Goal: Information Seeking & Learning: Check status

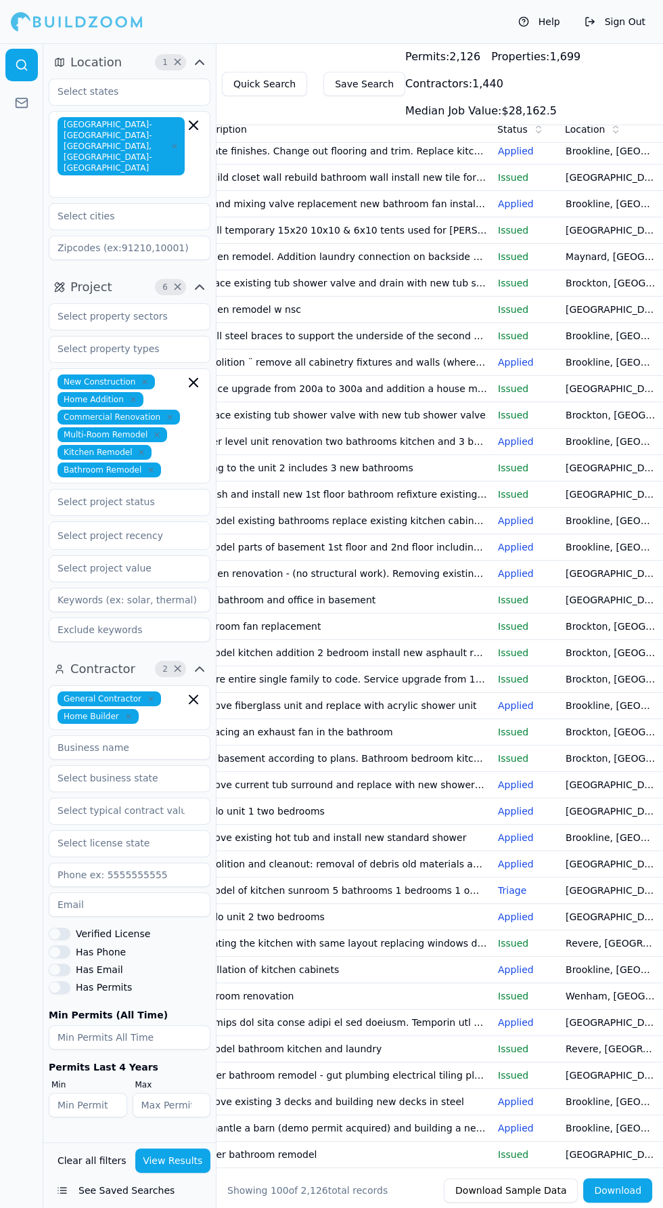
scroll to position [636, 0]
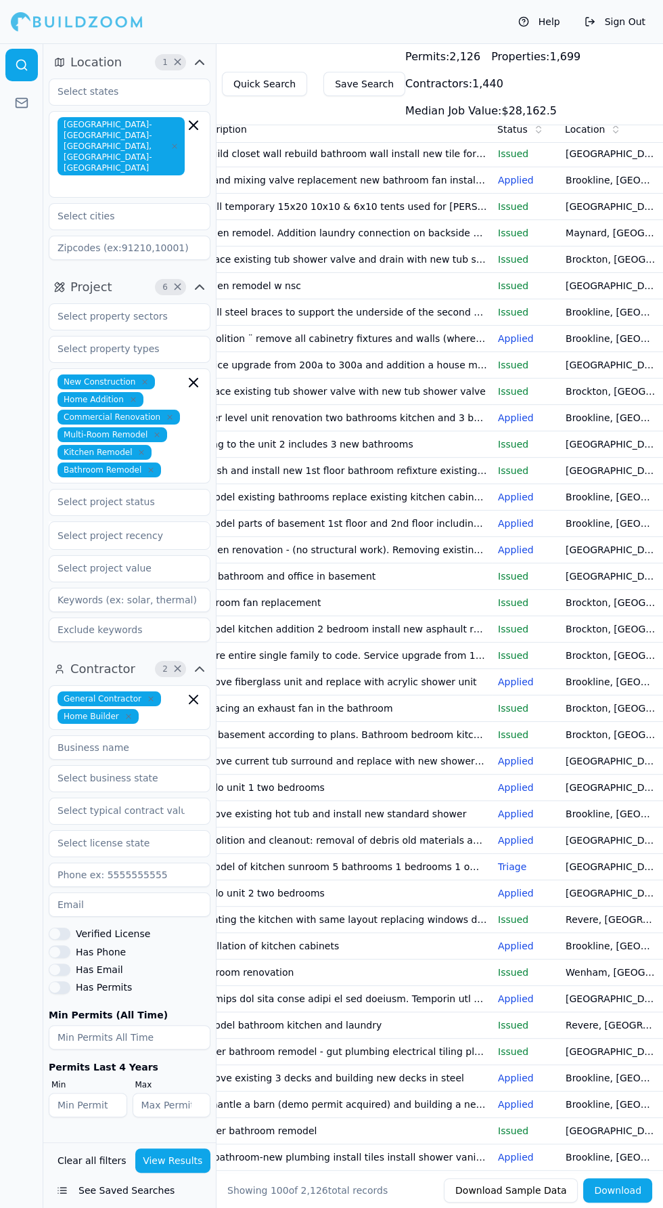
click at [271, 669] on td "Rewire entire single family to code. Service upgrade from 100 to 200 amps. Inst…" at bounding box center [340, 655] width 305 height 26
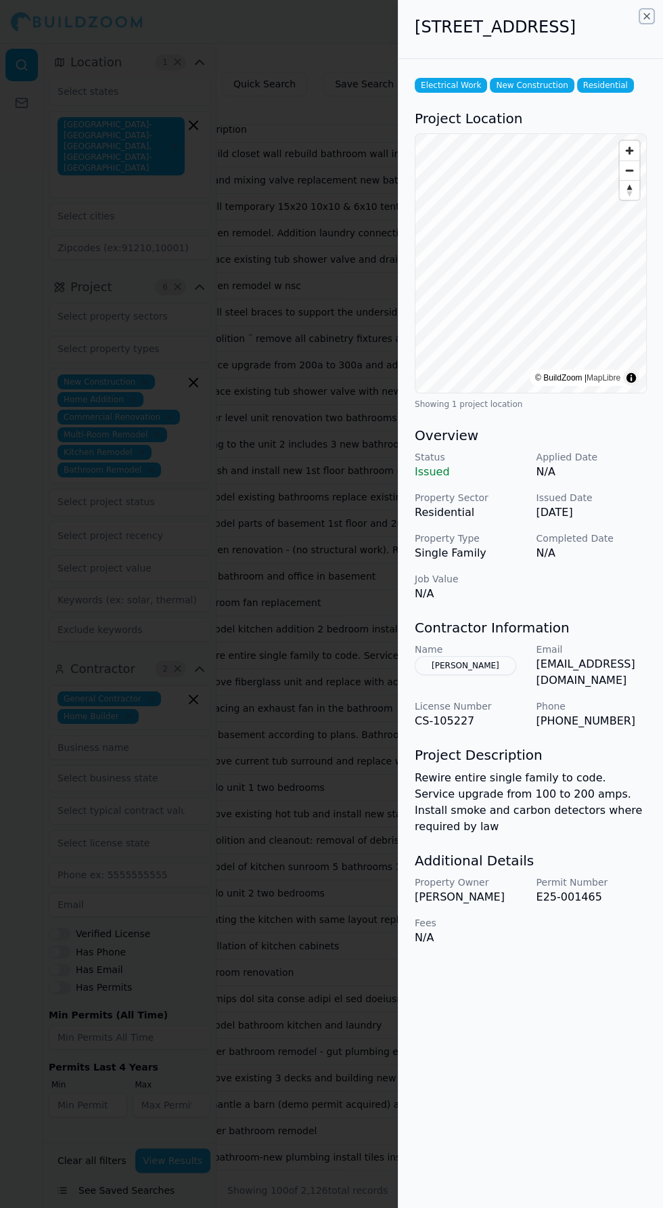
click at [646, 17] on icon "button" at bounding box center [647, 16] width 11 height 11
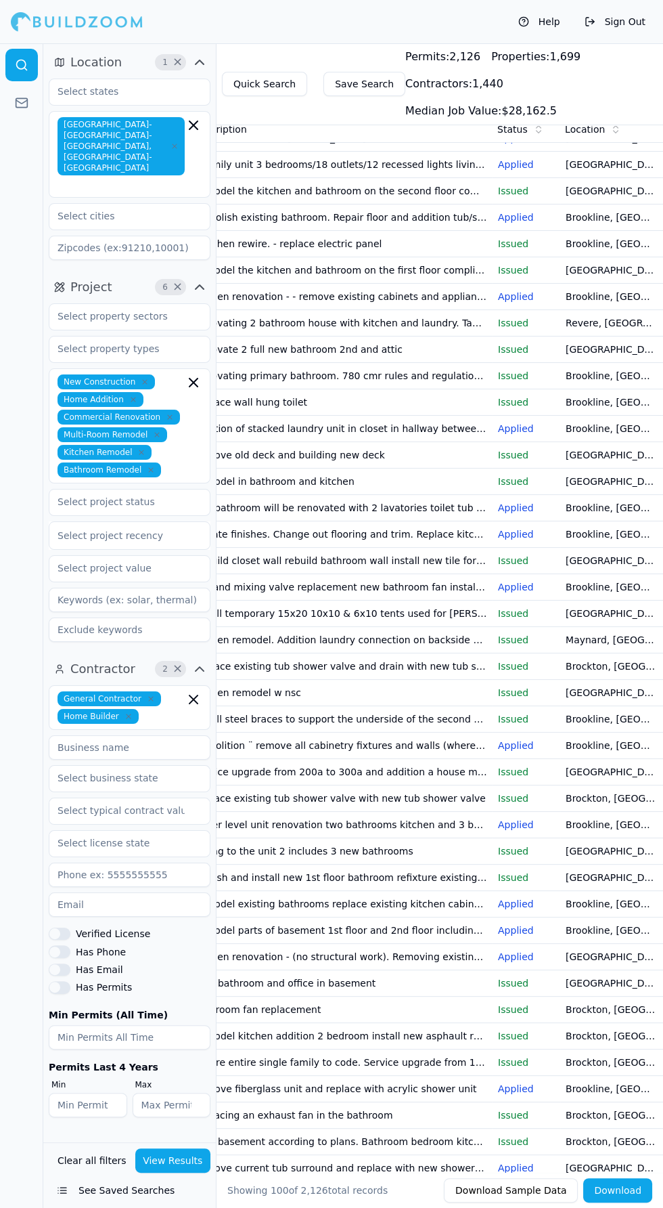
scroll to position [229, 0]
click at [493, 679] on td "Issued" at bounding box center [527, 666] width 68 height 26
